Goal: Task Accomplishment & Management: Use online tool/utility

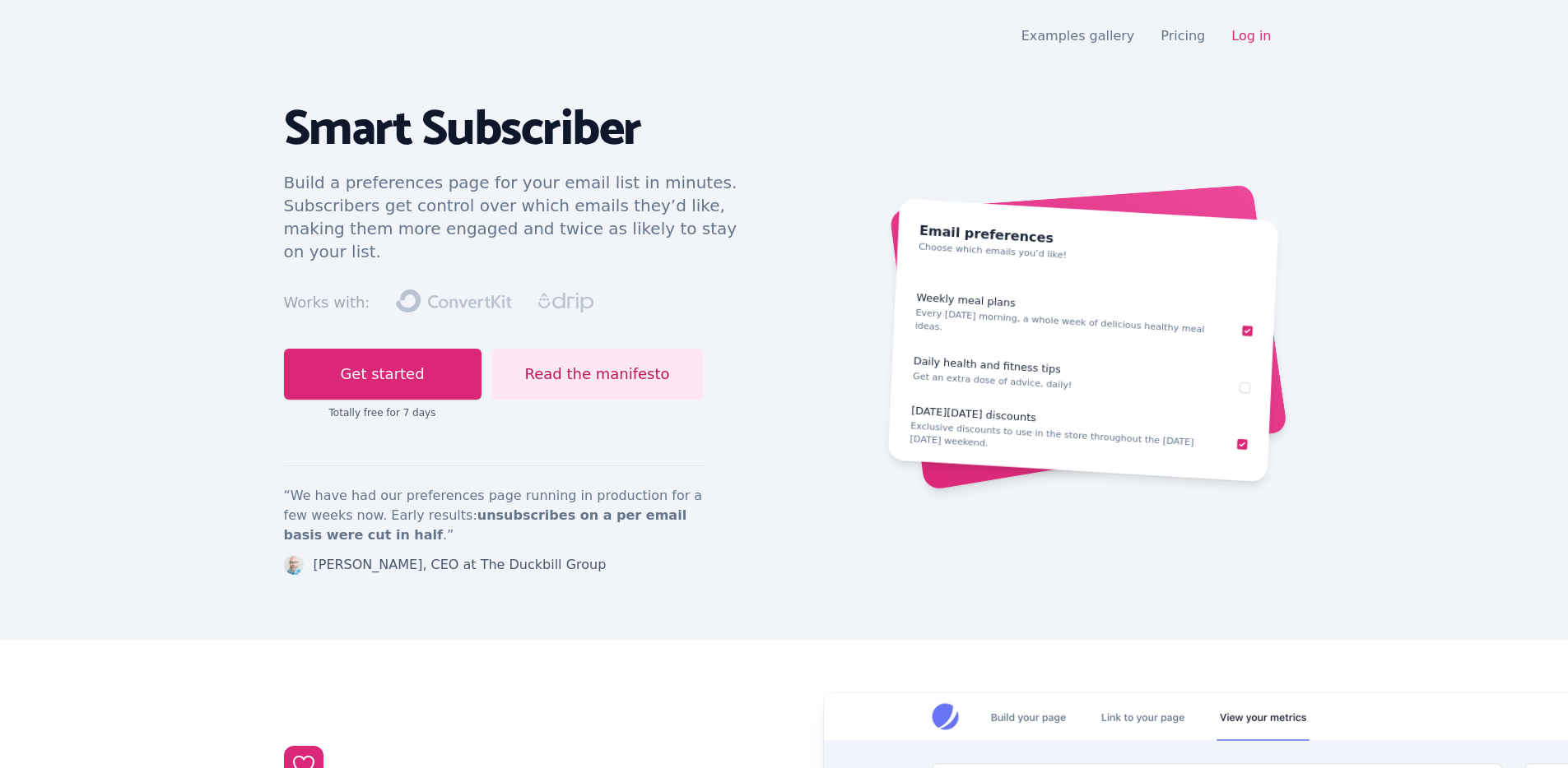
click at [1251, 50] on nav "Open main menu Examples gallery Pricing Log in" at bounding box center [784, 36] width 1001 height 33
click at [1257, 36] on link "Log in" at bounding box center [1250, 35] width 39 height 15
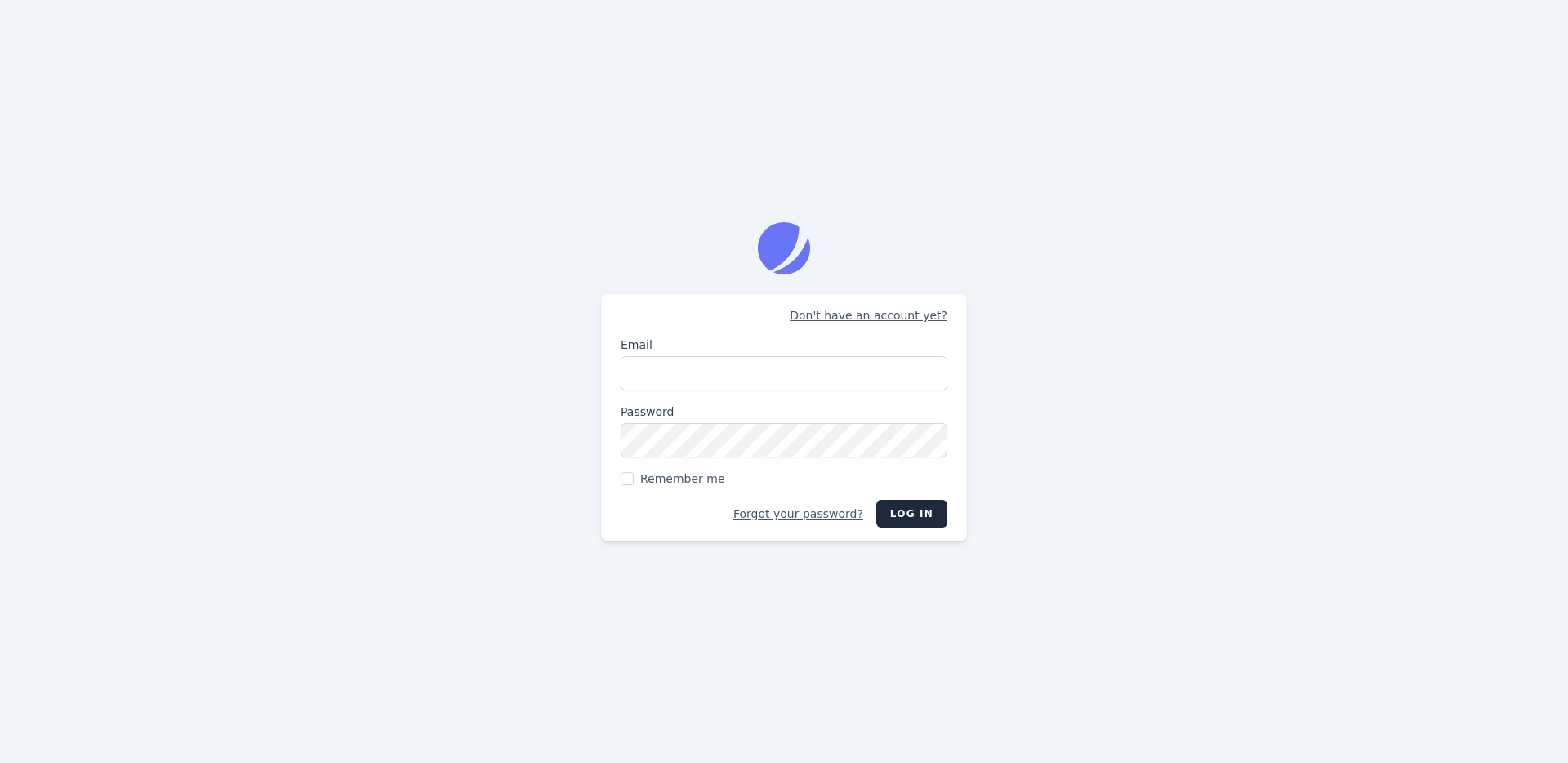
type input "[EMAIL_ADDRESS][DOMAIN_NAME]"
click at [700, 473] on span "Remember me" at bounding box center [683, 479] width 85 height 16
click at [634, 473] on input "Remember me" at bounding box center [627, 479] width 13 height 13
checkbox input "true"
click at [903, 524] on button "Log in" at bounding box center [912, 513] width 71 height 28
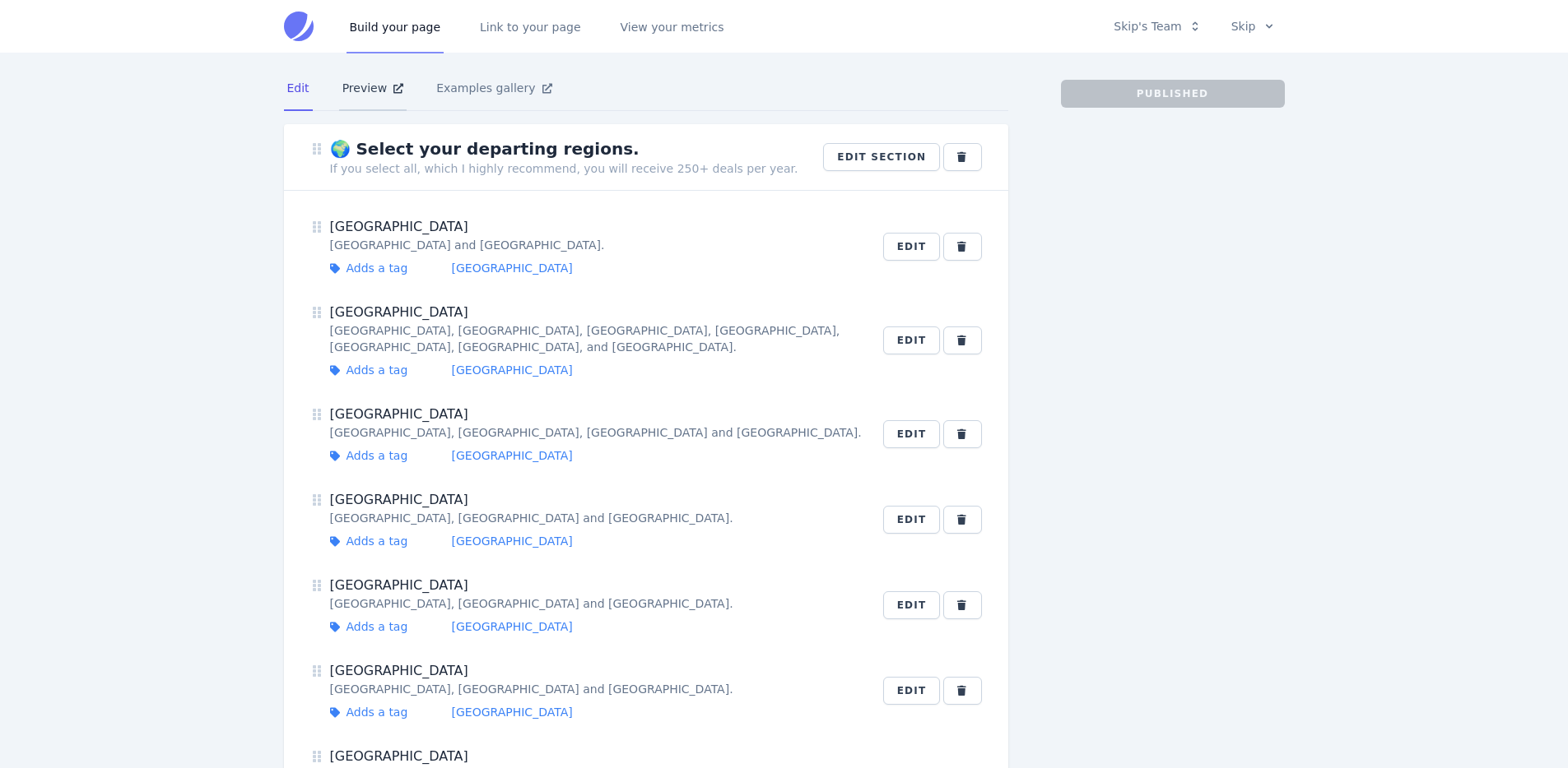
click at [353, 93] on link "Preview" at bounding box center [373, 89] width 68 height 45
